Goal: Navigation & Orientation: Find specific page/section

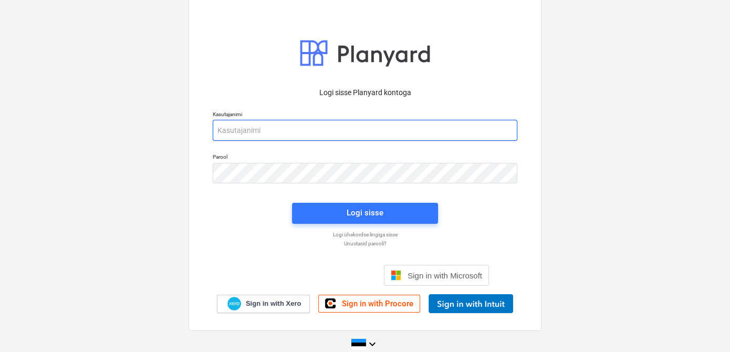
click at [291, 130] on input "email" at bounding box center [365, 130] width 304 height 21
type input "d"
type input "[EMAIL_ADDRESS][DOMAIN_NAME]"
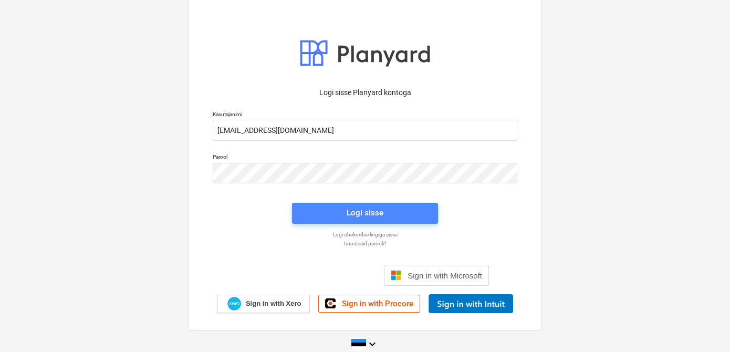
click at [309, 216] on span "Logi sisse" at bounding box center [364, 213] width 121 height 14
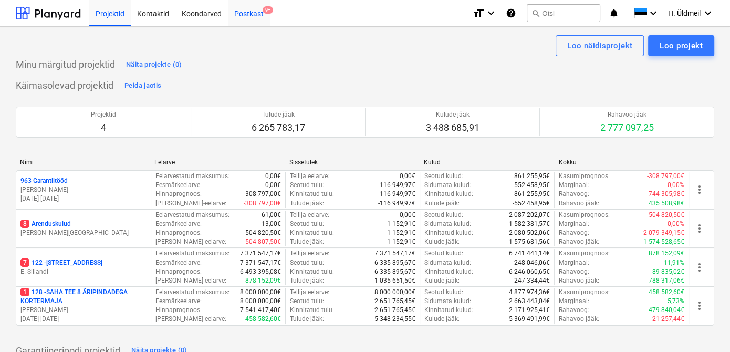
click at [243, 13] on div "Postkast 9+" at bounding box center [249, 12] width 42 height 27
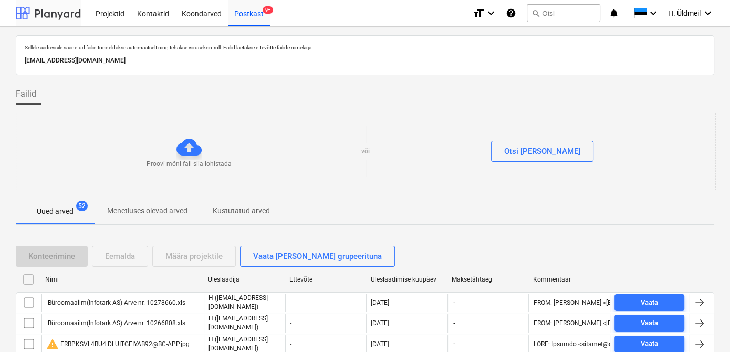
click at [45, 12] on div at bounding box center [48, 13] width 65 height 26
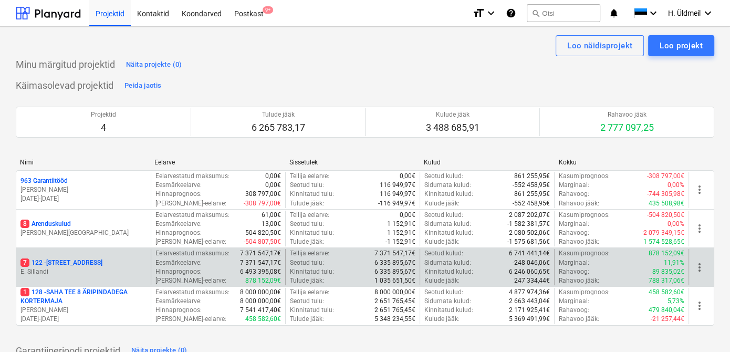
click at [56, 260] on p "7 122 - [STREET_ADDRESS]" at bounding box center [61, 262] width 82 height 9
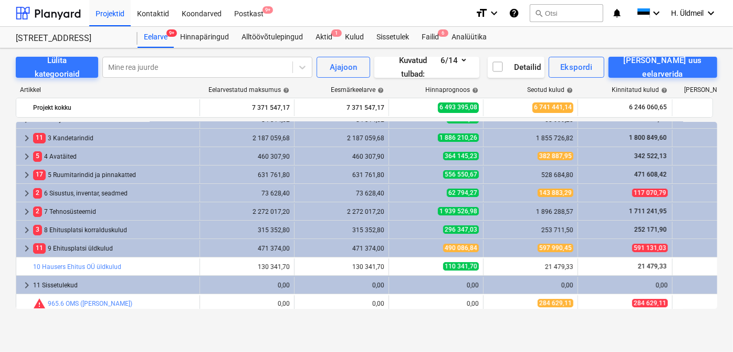
scroll to position [34, 0]
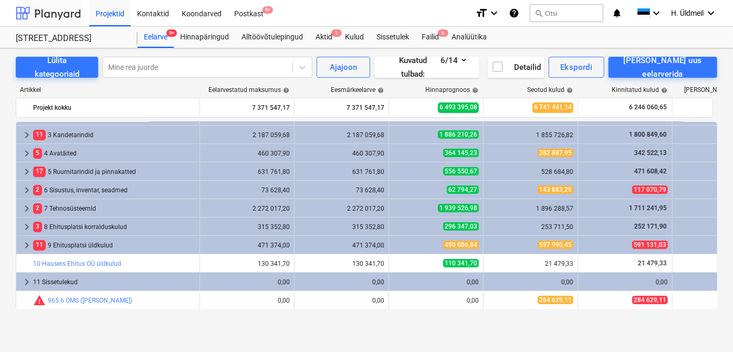
click at [34, 13] on div at bounding box center [48, 13] width 65 height 26
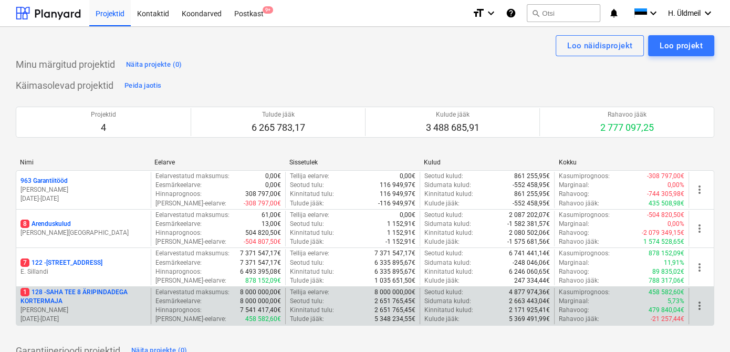
click at [54, 292] on p "1 128 - SAHA TEE 8 ÄRIPINDADEGA KORTERMAJA" at bounding box center [83, 297] width 126 height 18
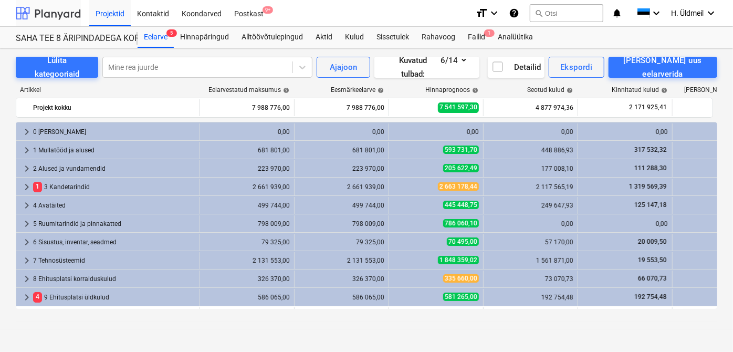
click at [48, 14] on div at bounding box center [48, 13] width 65 height 26
